Goal: Check status: Check status

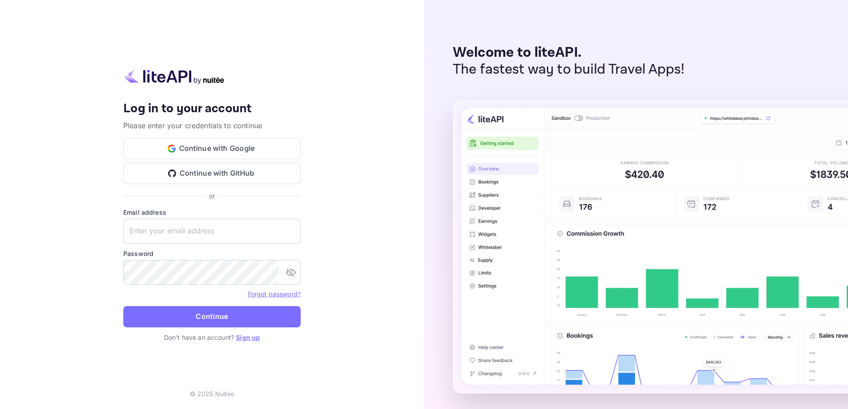
type input "[EMAIL_ADDRESS][DOMAIN_NAME]"
click at [205, 321] on button "Continue" at bounding box center [211, 316] width 177 height 21
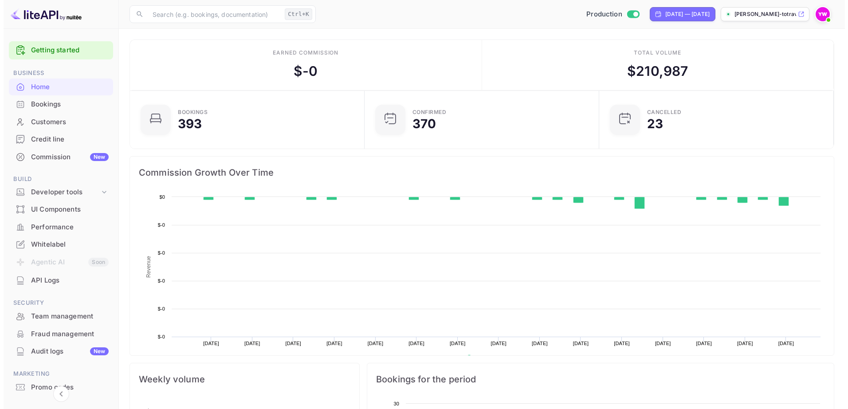
scroll to position [137, 223]
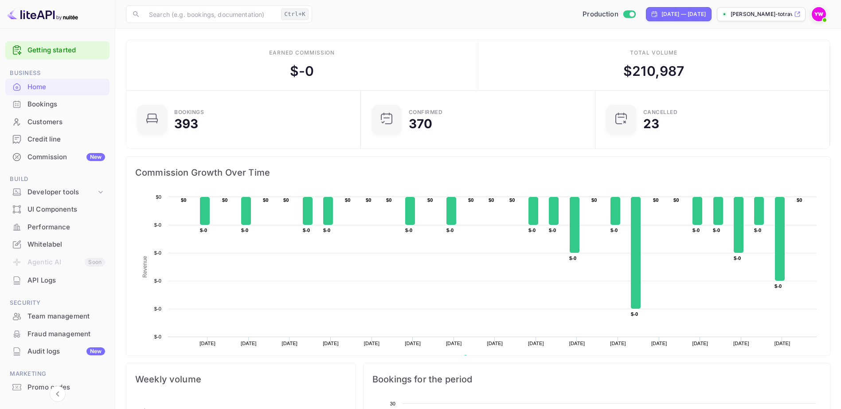
click at [38, 108] on div "Bookings" at bounding box center [66, 104] width 78 height 10
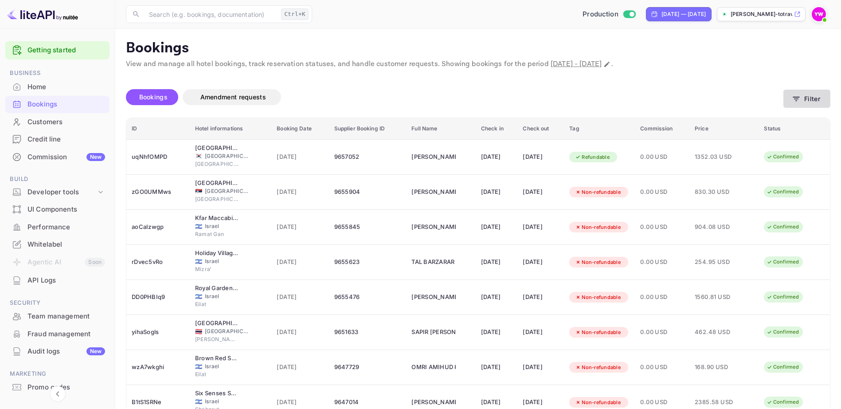
click at [789, 101] on button "Filter" at bounding box center [806, 99] width 47 height 18
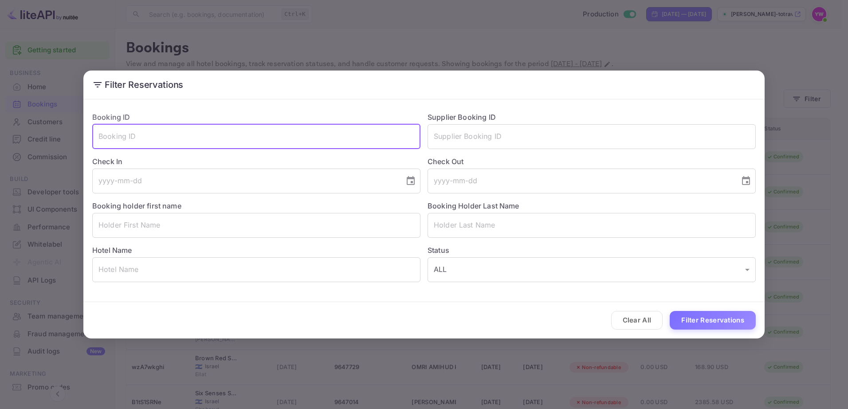
click at [201, 136] on input "text" at bounding box center [256, 136] width 328 height 25
paste input "E7gAEn_ZA"
type input "E7gAEn_ZA"
click at [669, 311] on button "Filter Reservations" at bounding box center [712, 320] width 86 height 19
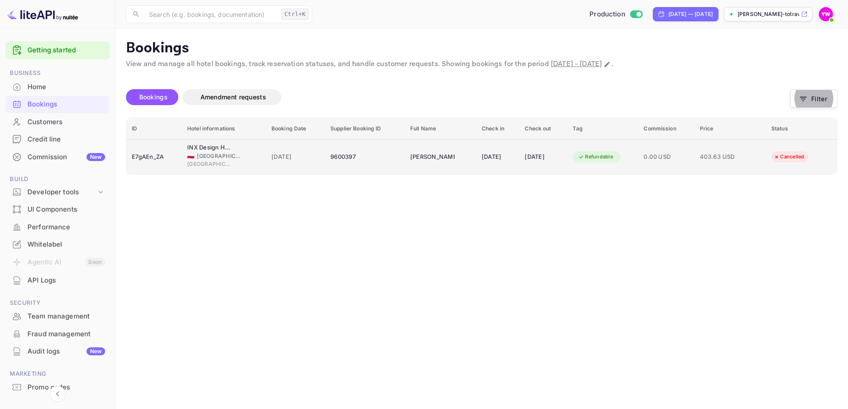
click at [797, 154] on div "Cancelled" at bounding box center [788, 156] width 42 height 11
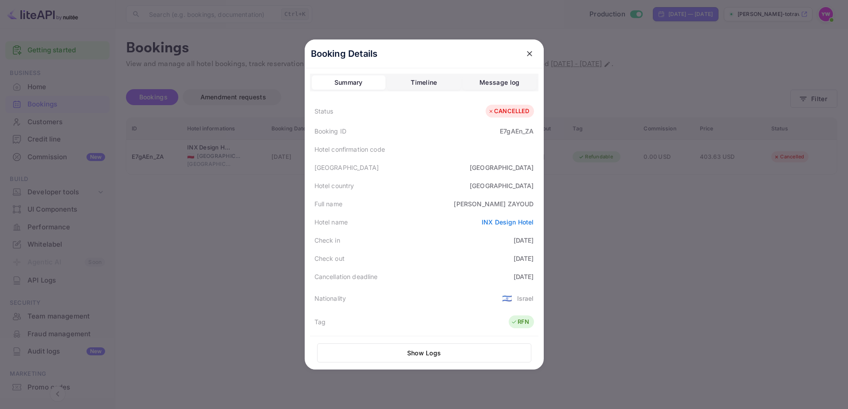
click at [527, 53] on icon "close" at bounding box center [529, 53] width 5 height 5
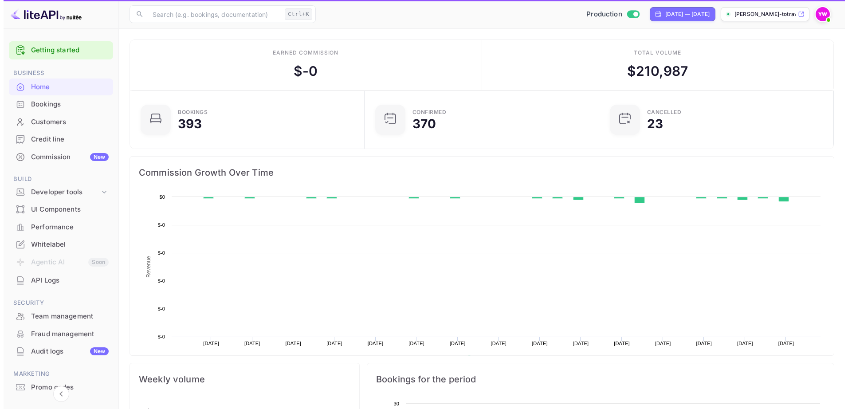
scroll to position [137, 223]
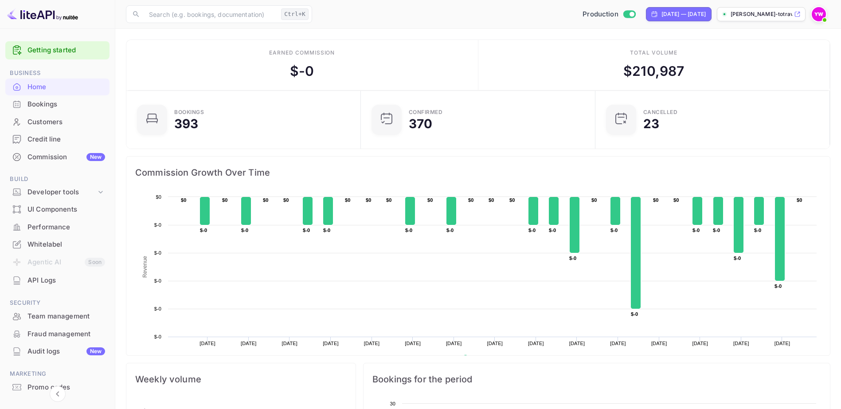
click at [43, 109] on div "Bookings" at bounding box center [66, 104] width 78 height 10
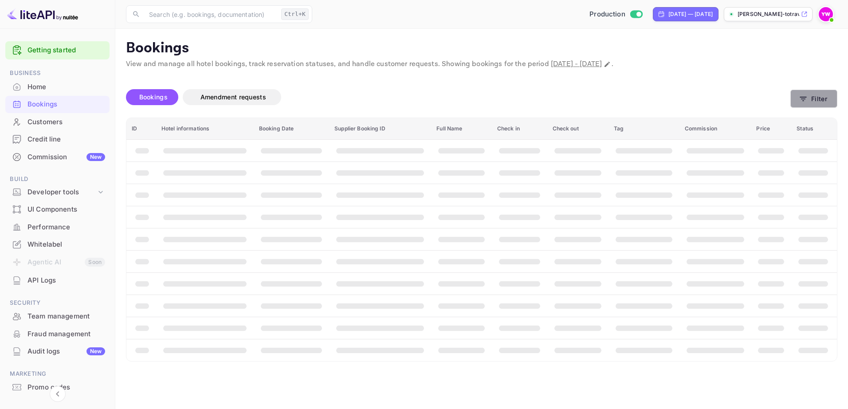
click at [817, 99] on button "Filter" at bounding box center [813, 99] width 47 height 18
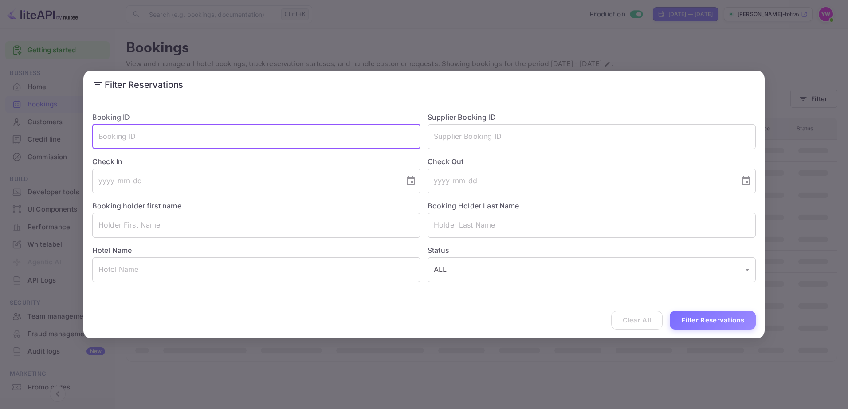
click at [221, 132] on input "text" at bounding box center [256, 136] width 328 height 25
paste input "Nd7GtmQ1d"
type input "Nd7GtmQ1d"
click at [669, 311] on button "Filter Reservations" at bounding box center [712, 320] width 86 height 19
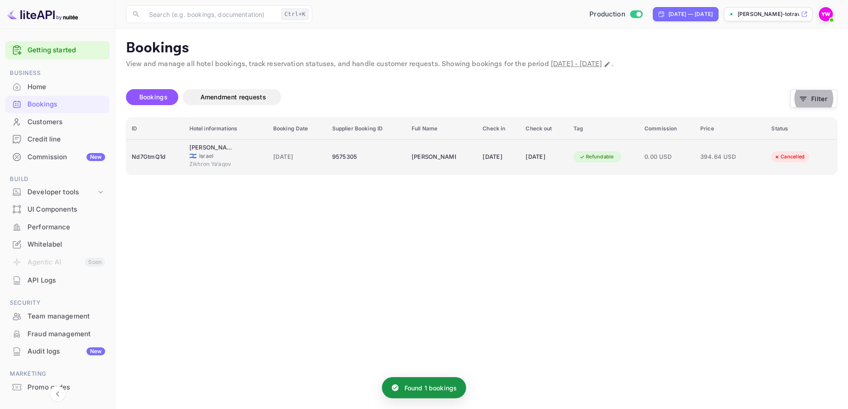
click at [780, 155] on icon "booking table" at bounding box center [777, 157] width 6 height 6
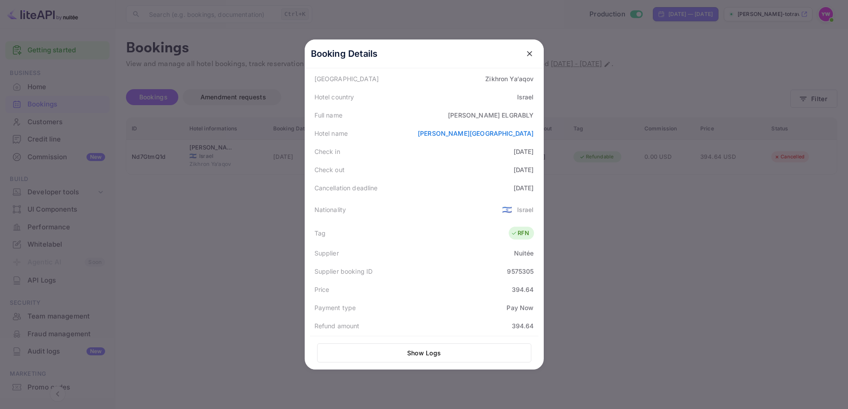
scroll to position [219, 0]
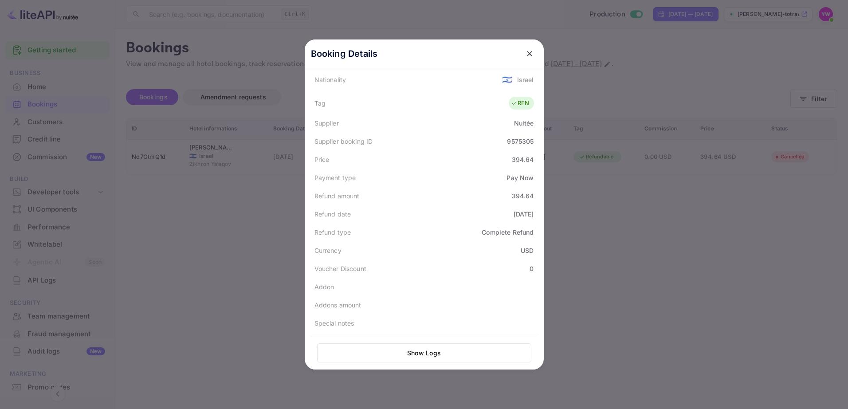
click at [526, 51] on icon "close" at bounding box center [529, 53] width 9 height 9
